Goal: Task Accomplishment & Management: Manage account settings

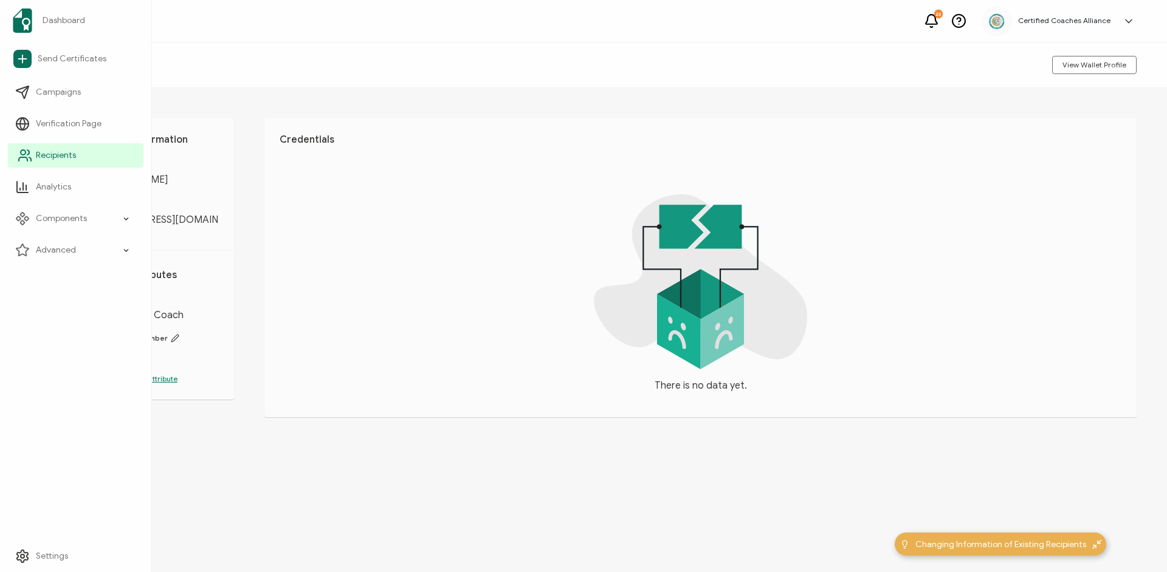
click at [50, 157] on span "Recipients" at bounding box center [56, 155] width 40 height 12
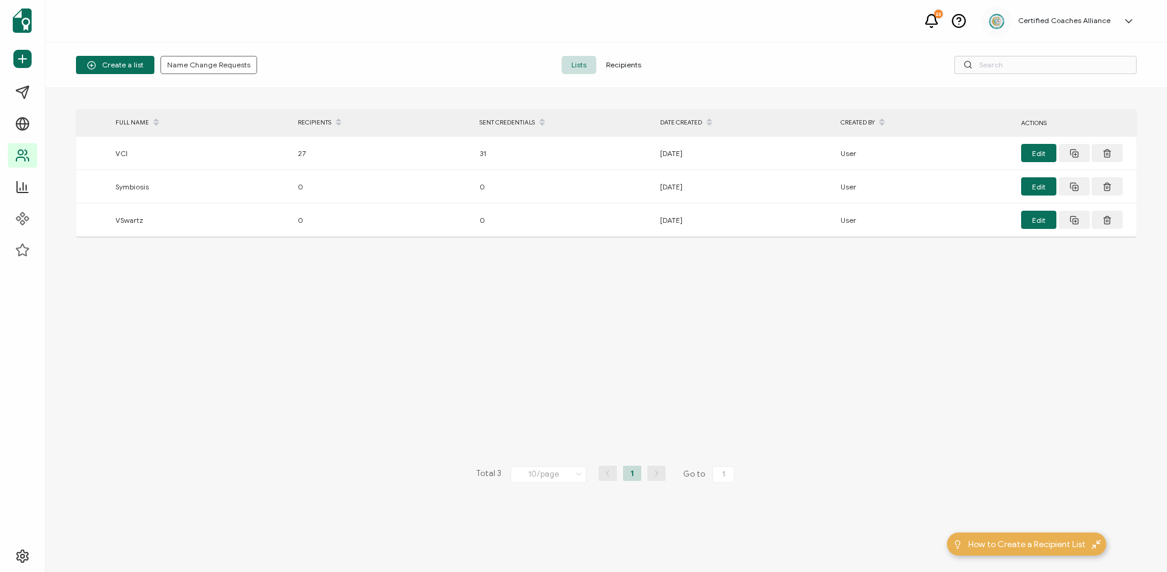
click at [618, 67] on span "Recipients" at bounding box center [623, 65] width 55 height 18
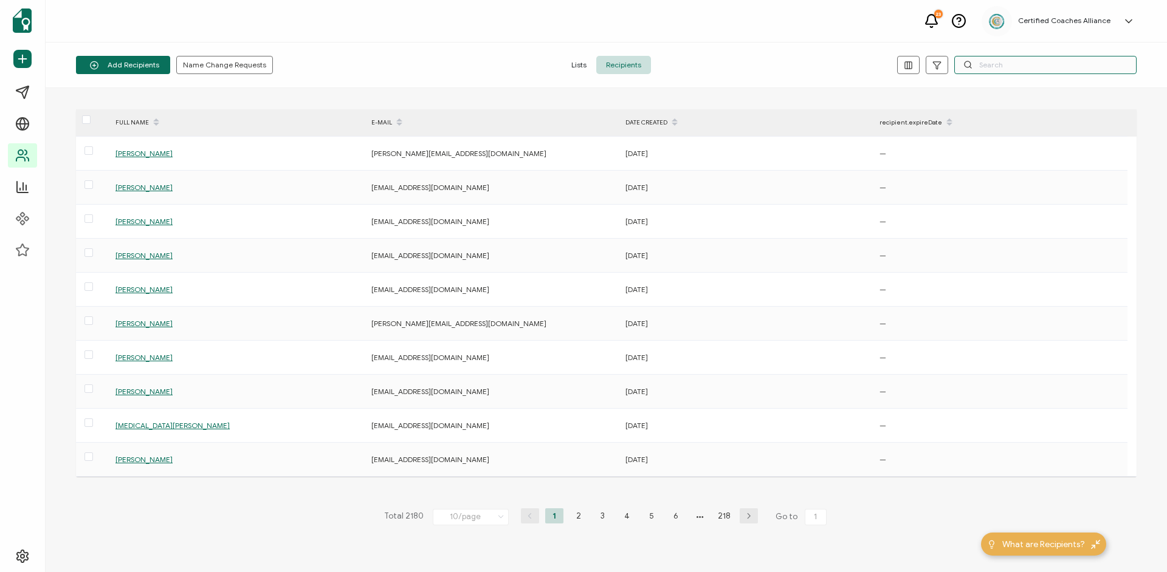
click at [977, 63] on input "text" at bounding box center [1045, 65] width 182 height 18
paste input "[EMAIL_ADDRESS][DOMAIN_NAME]"
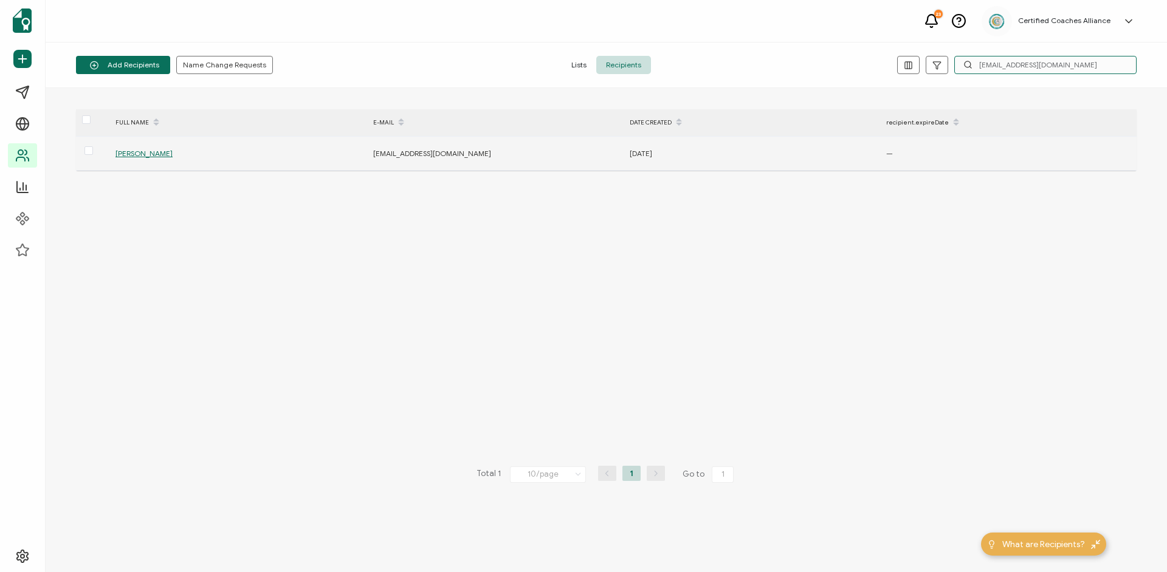
type input "[EMAIL_ADDRESS][DOMAIN_NAME]"
click at [143, 152] on span "[PERSON_NAME]" at bounding box center [143, 153] width 57 height 9
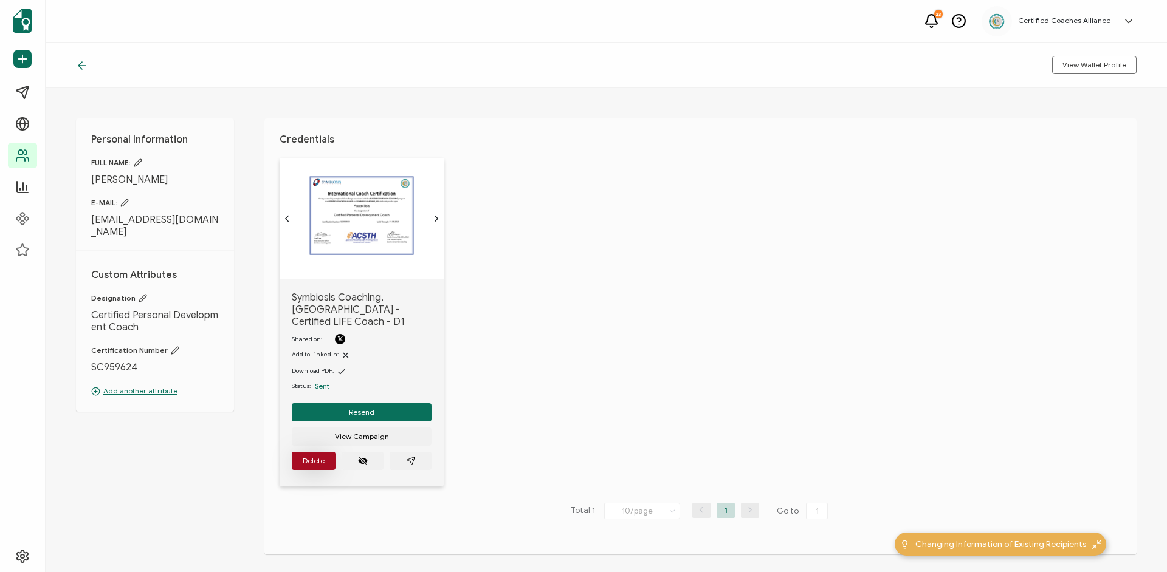
click at [317, 452] on button "Delete" at bounding box center [314, 461] width 44 height 18
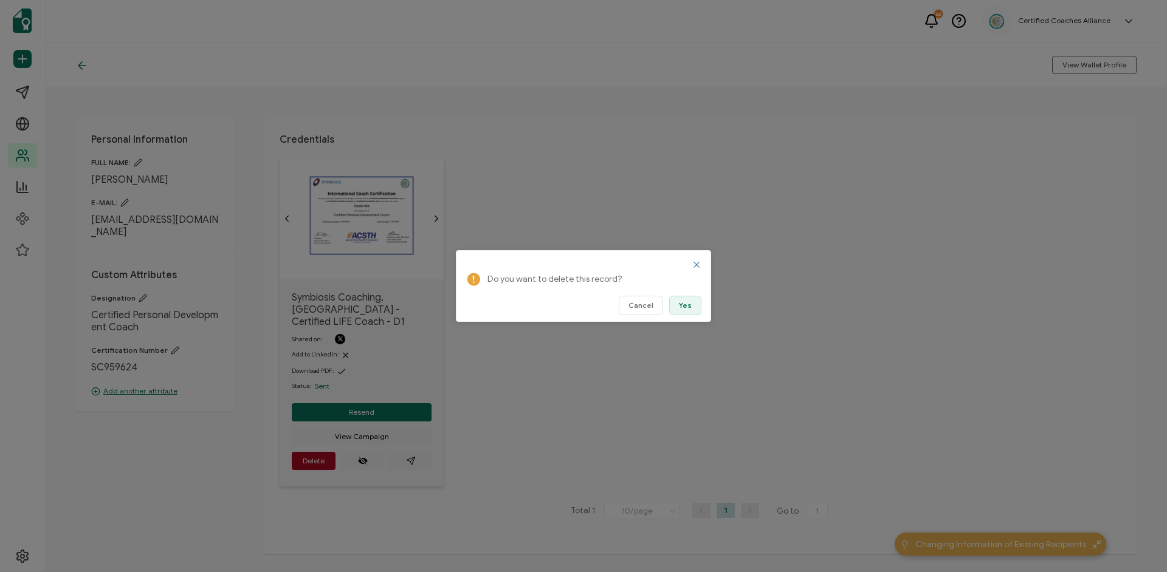
click at [692, 306] on button "Yes" at bounding box center [685, 305] width 32 height 19
